Goal: Information Seeking & Learning: Learn about a topic

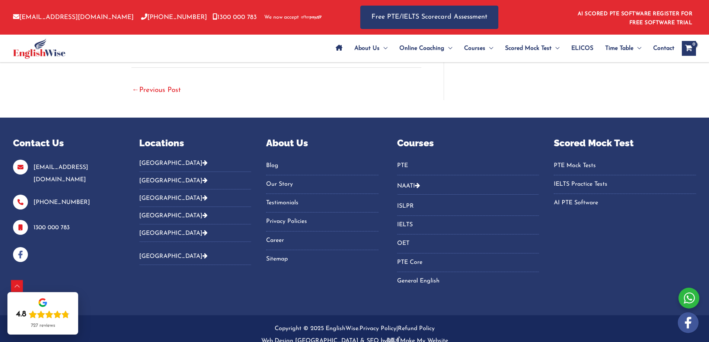
scroll to position [2019, 0]
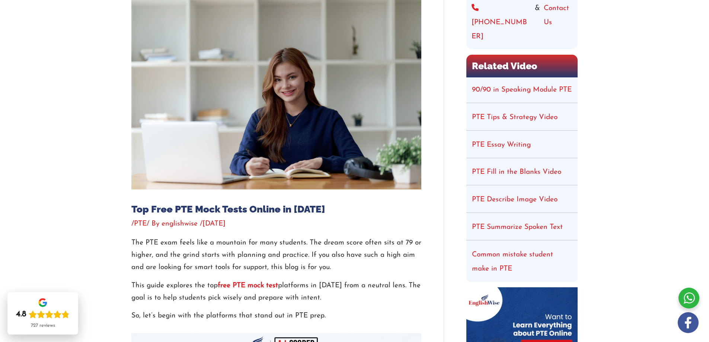
scroll to position [112, 0]
